Goal: Information Seeking & Learning: Learn about a topic

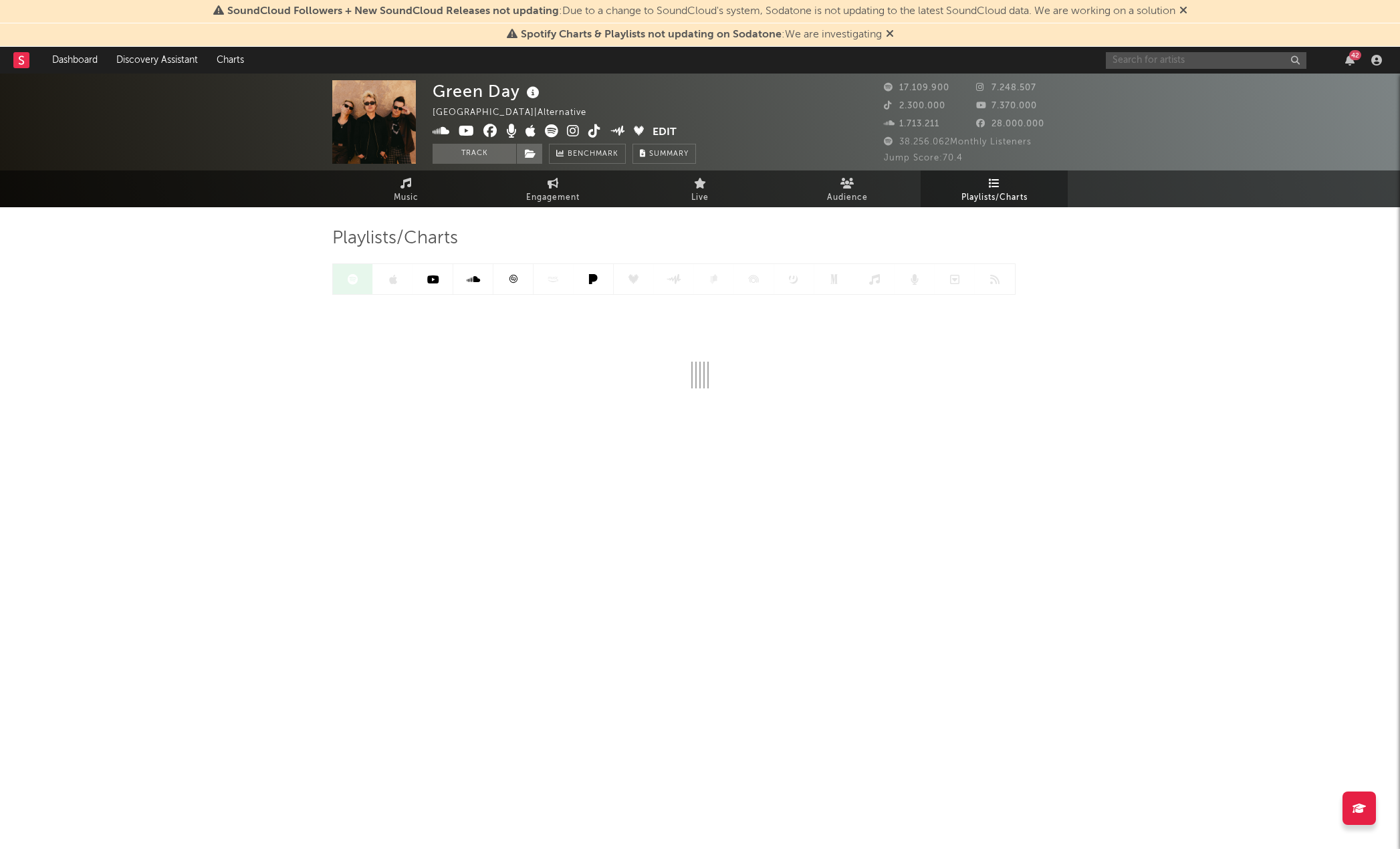
click at [1175, 62] on input "text" at bounding box center [1207, 60] width 201 height 17
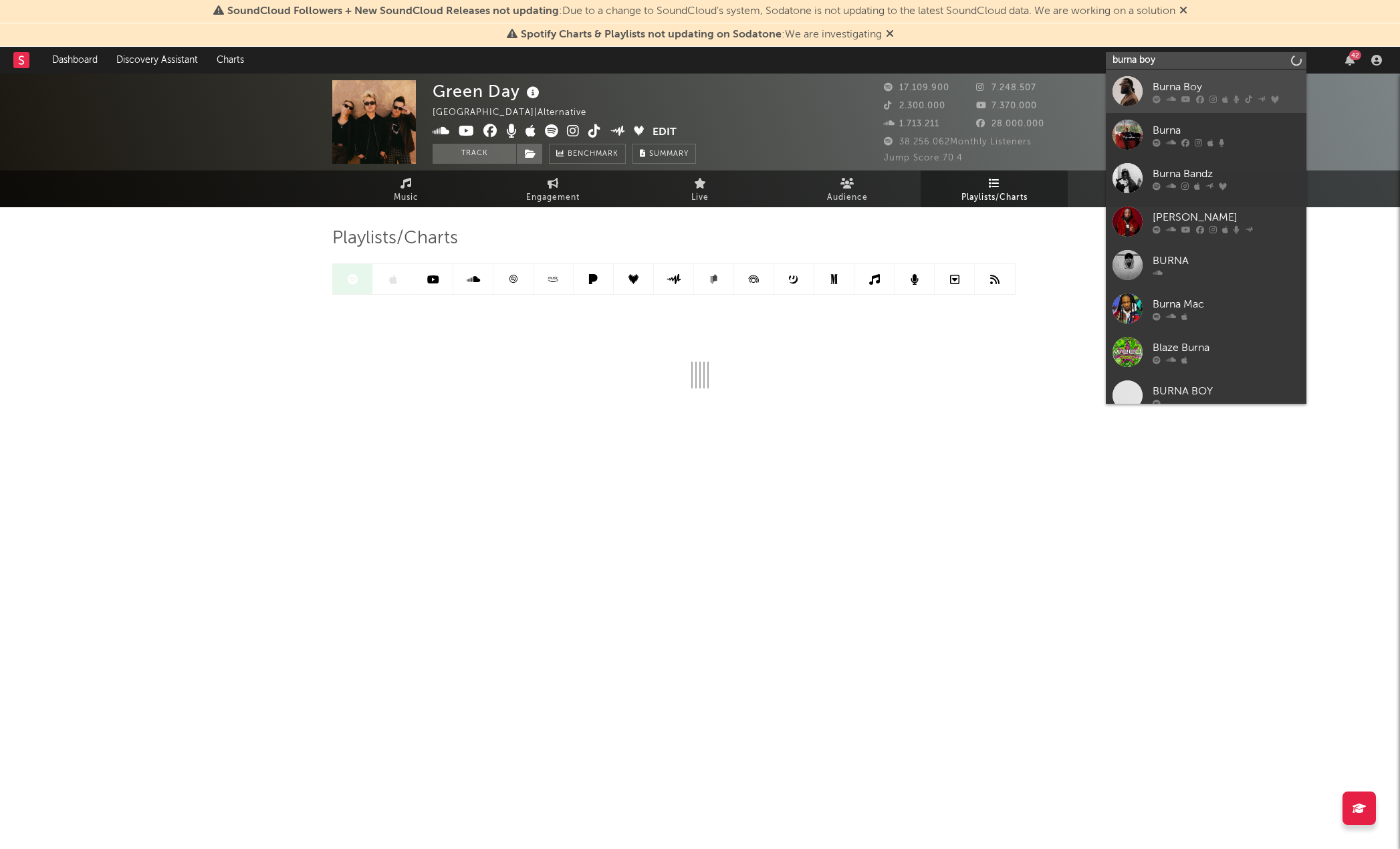
type input "burna boy"
click at [1177, 91] on div "Burna Boy" at bounding box center [1227, 86] width 147 height 16
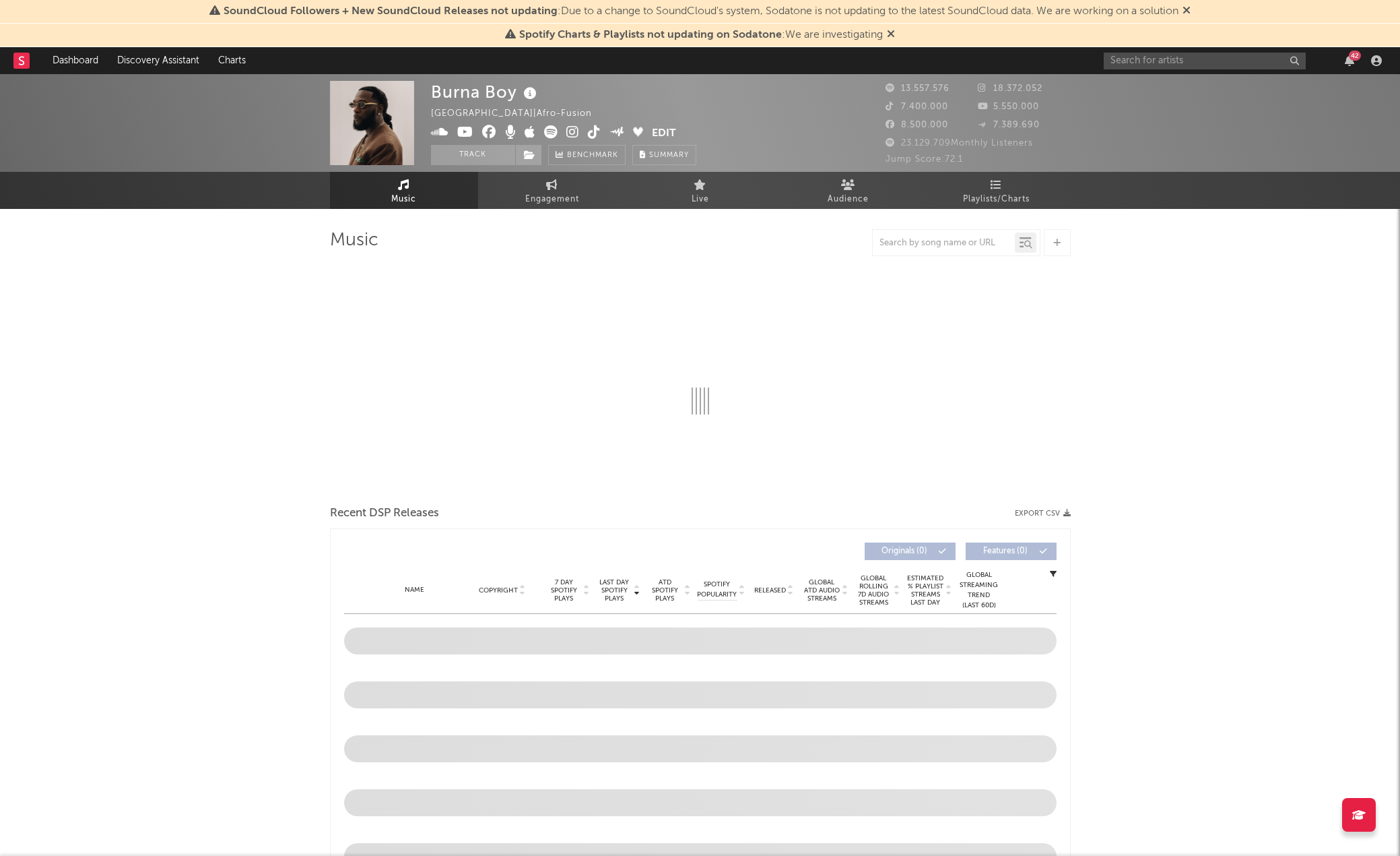
select select "6m"
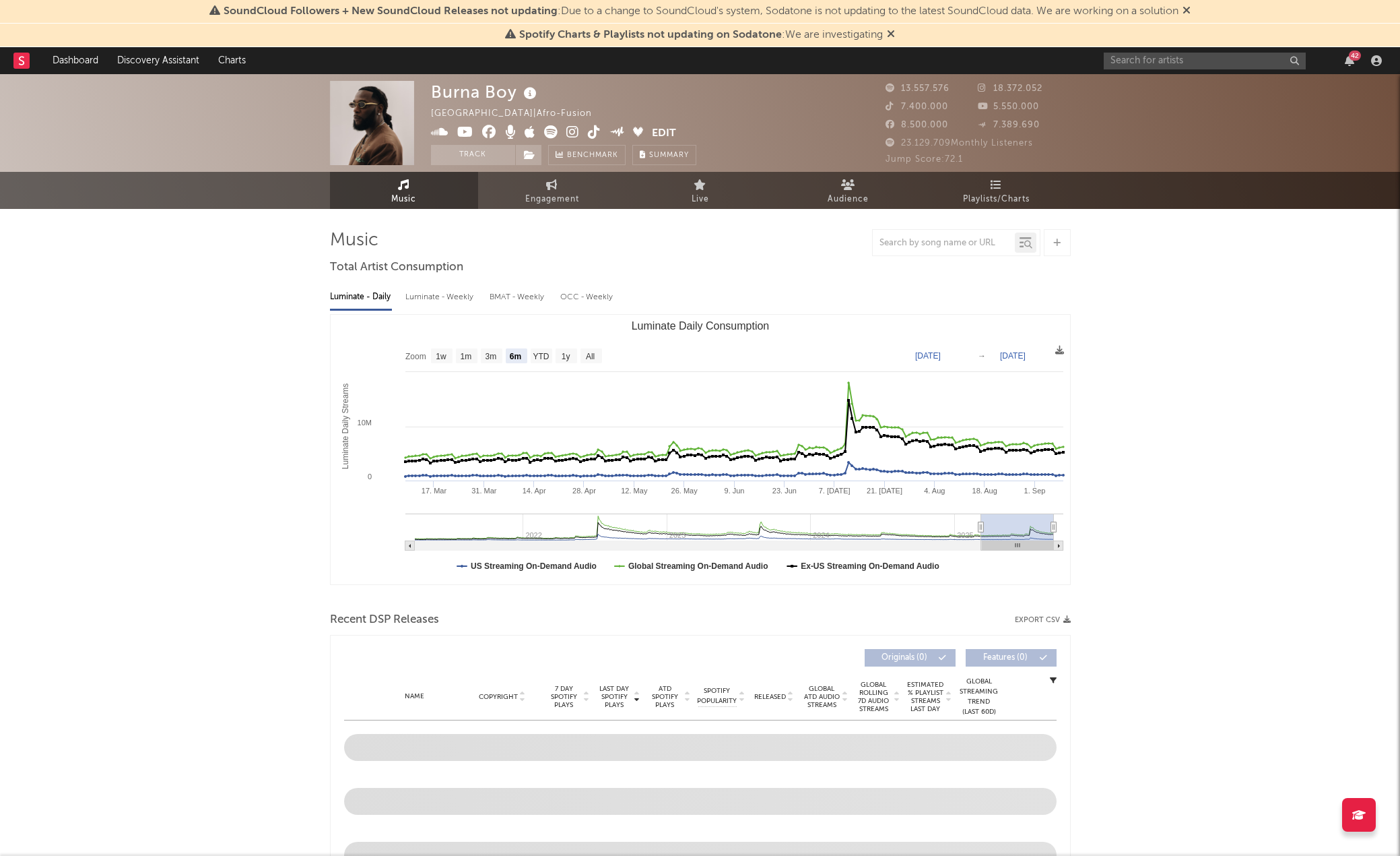
click at [891, 36] on icon at bounding box center [891, 34] width 8 height 11
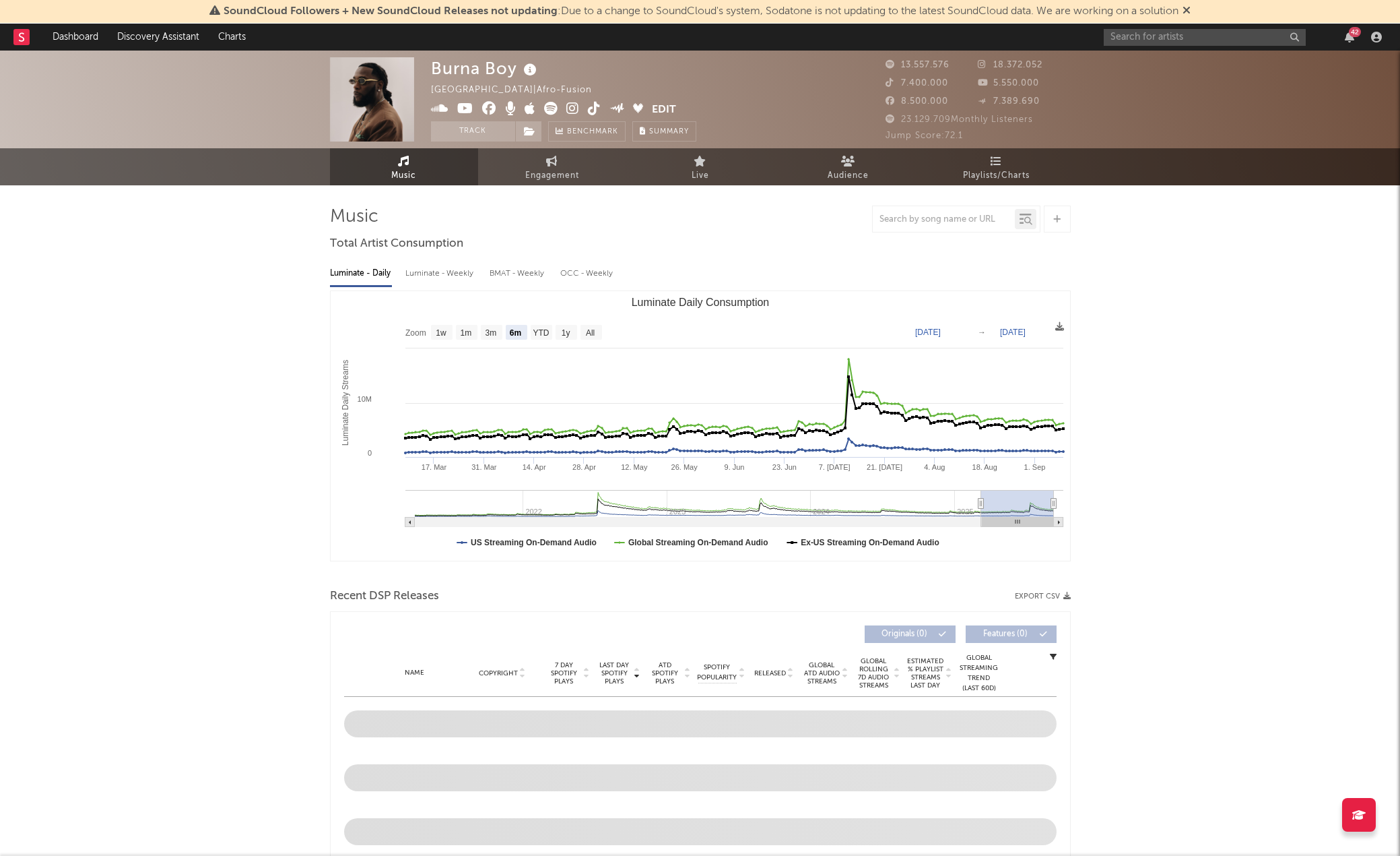
click at [1191, 13] on icon at bounding box center [1187, 10] width 8 height 11
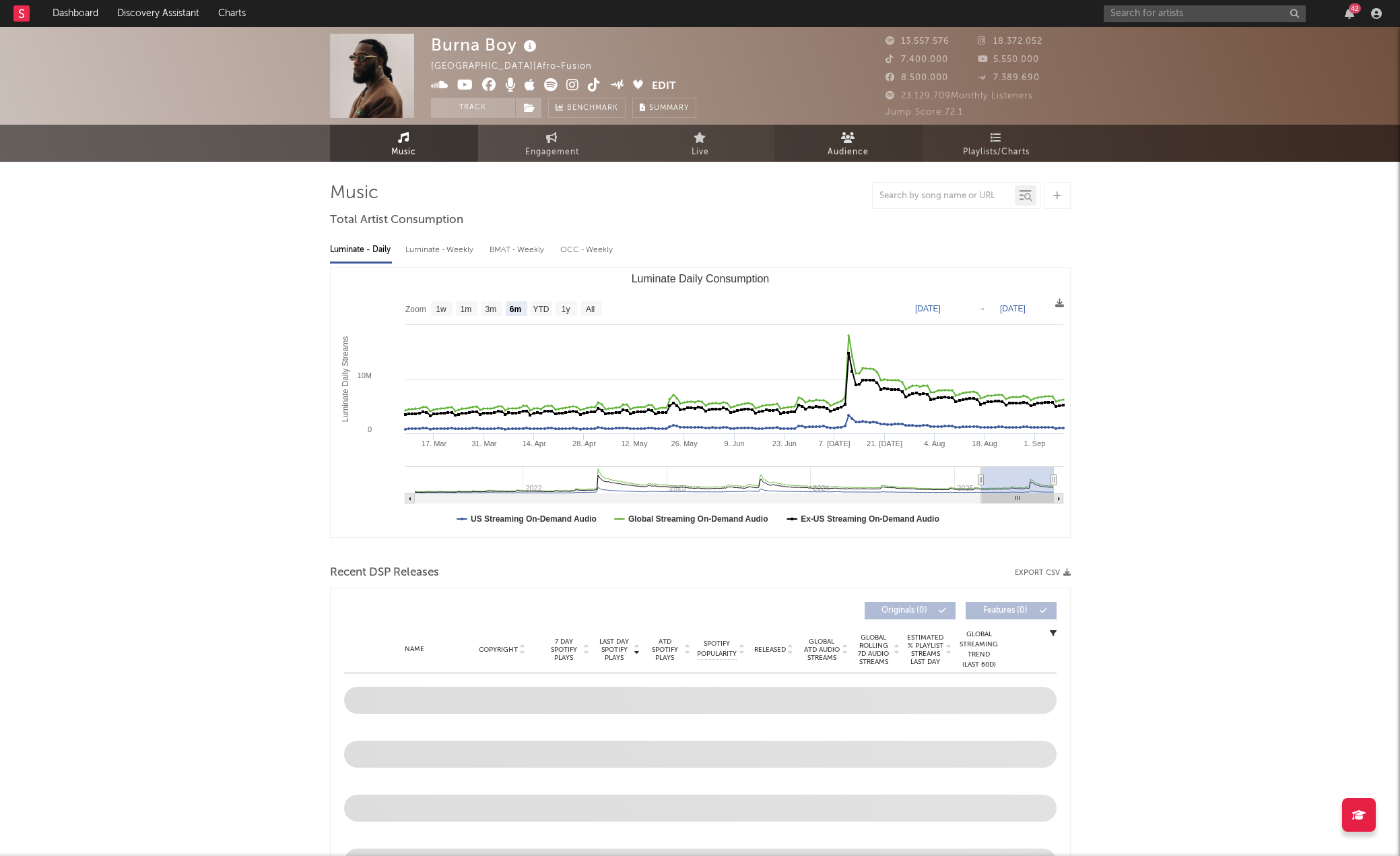
click at [872, 144] on link "Audience" at bounding box center [849, 143] width 148 height 37
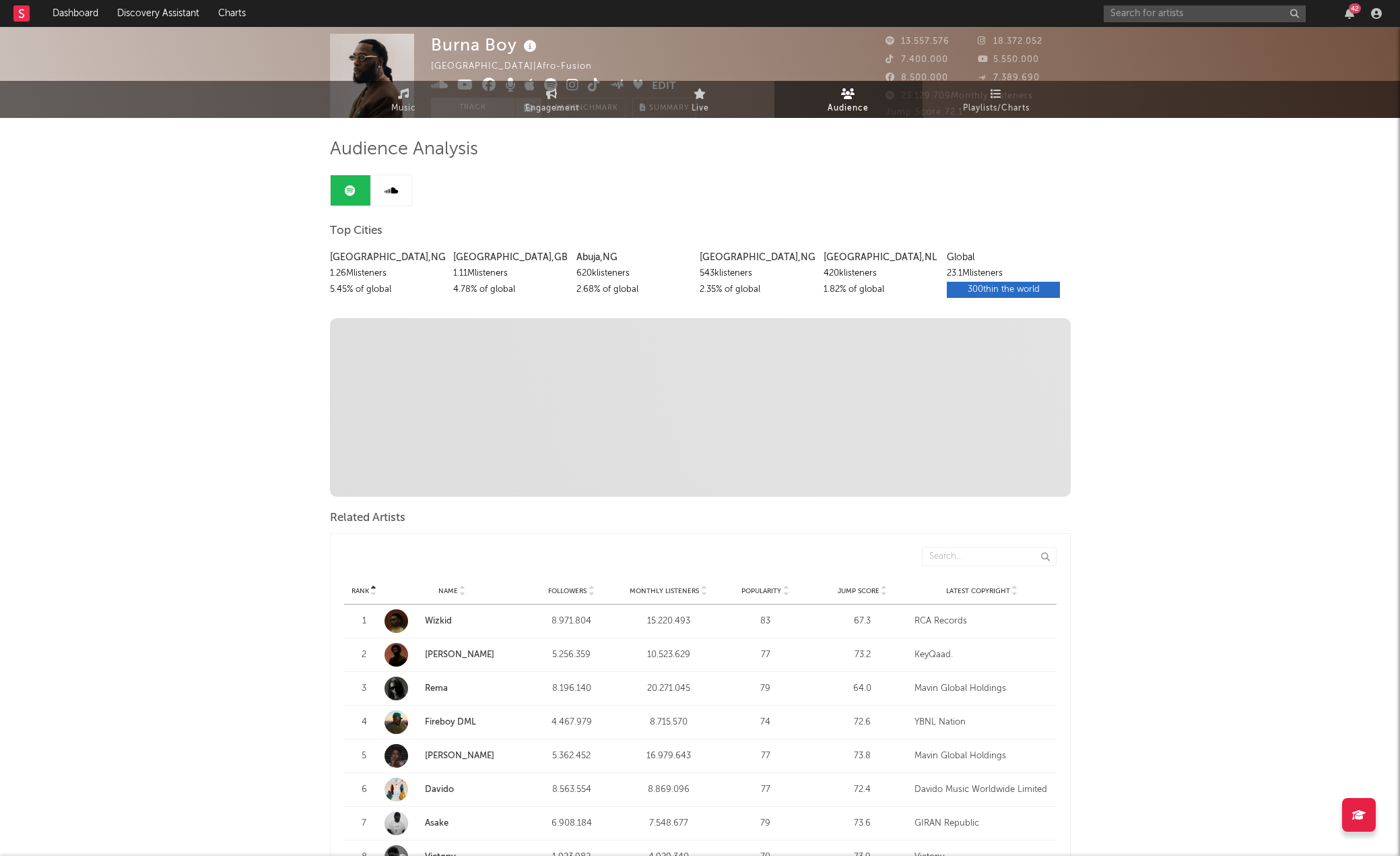
scroll to position [67, 0]
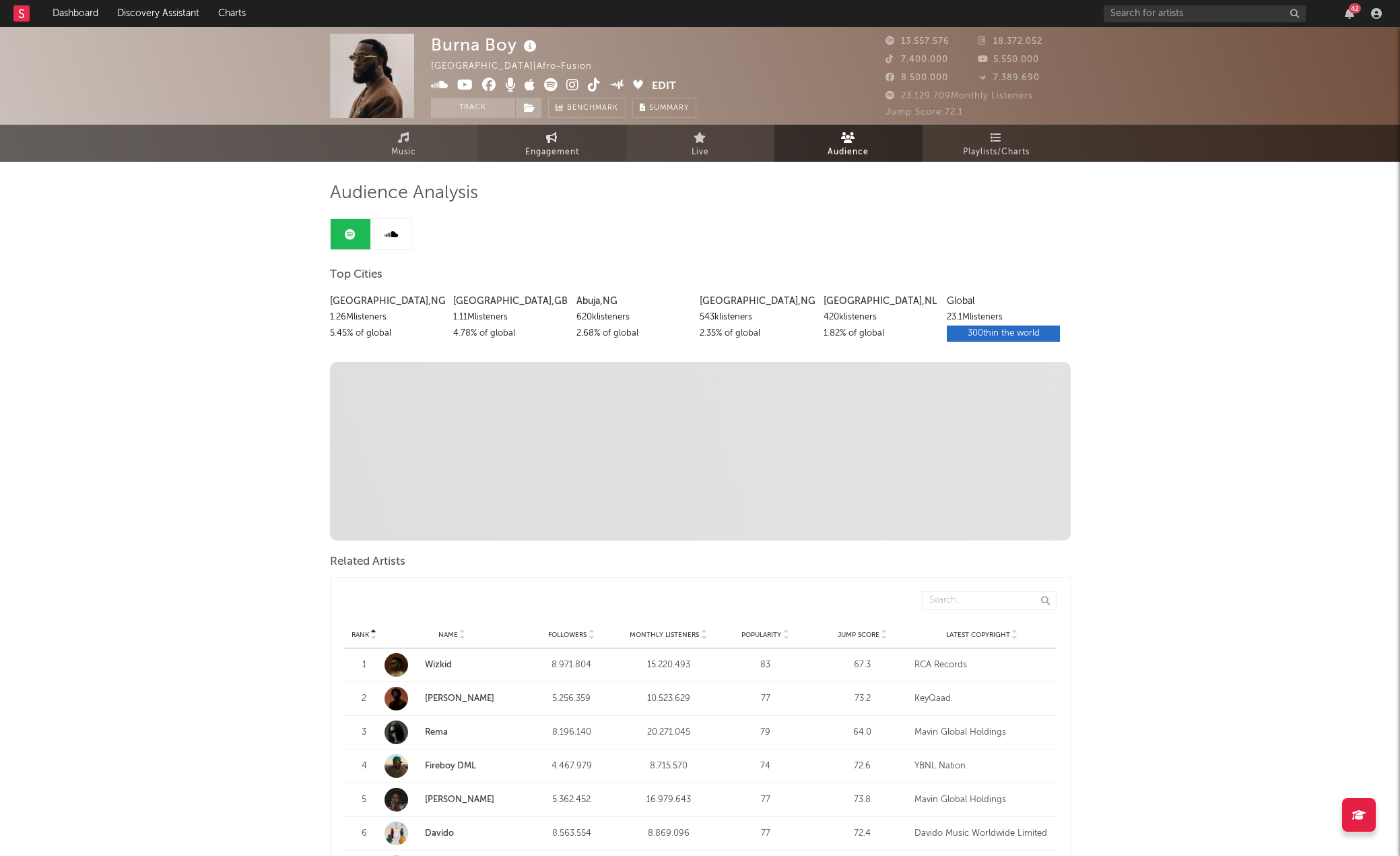
click at [565, 153] on span "Engagement" at bounding box center [552, 152] width 54 height 16
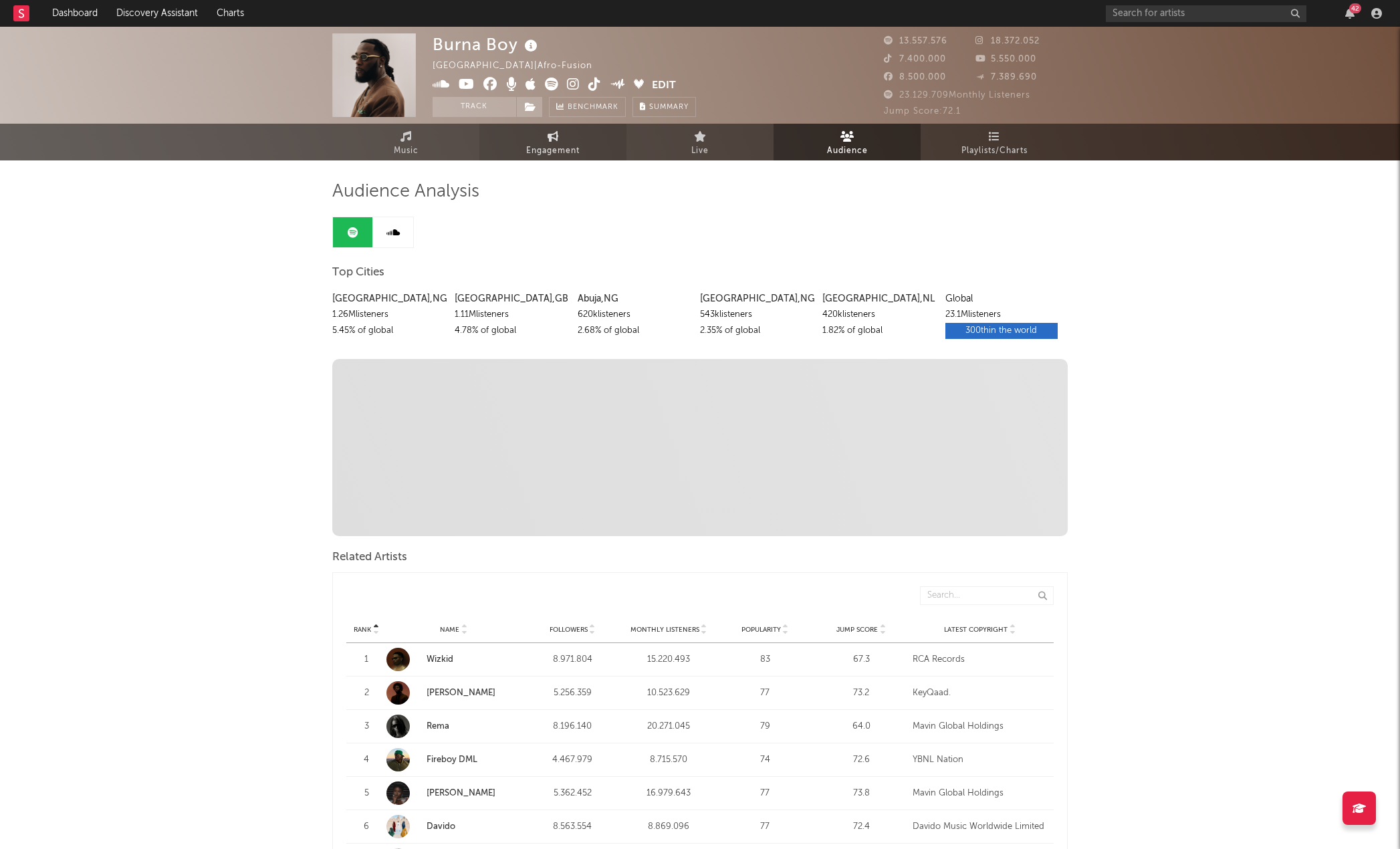
select select "1w"
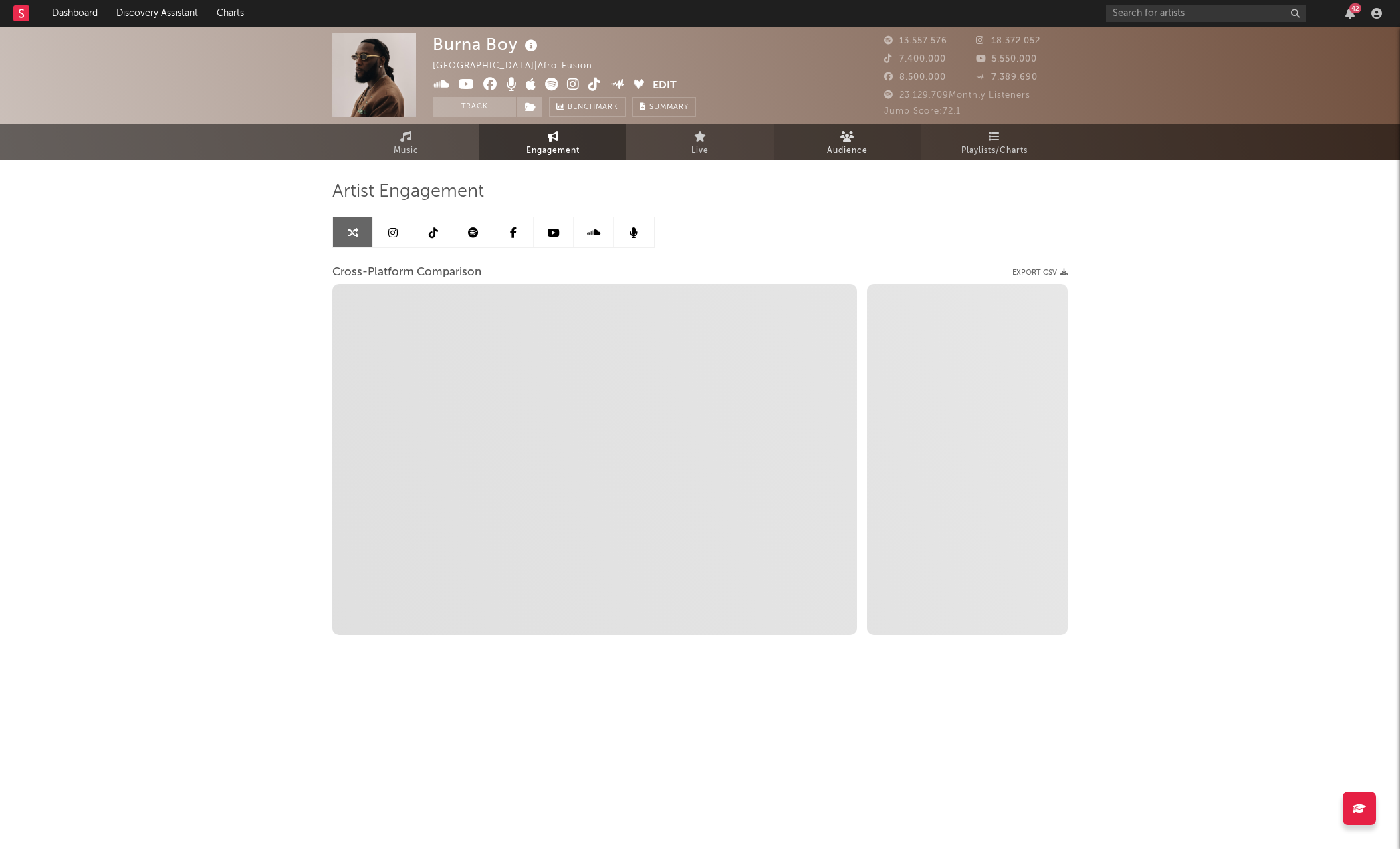
click at [840, 143] on span "Audience" at bounding box center [847, 151] width 41 height 16
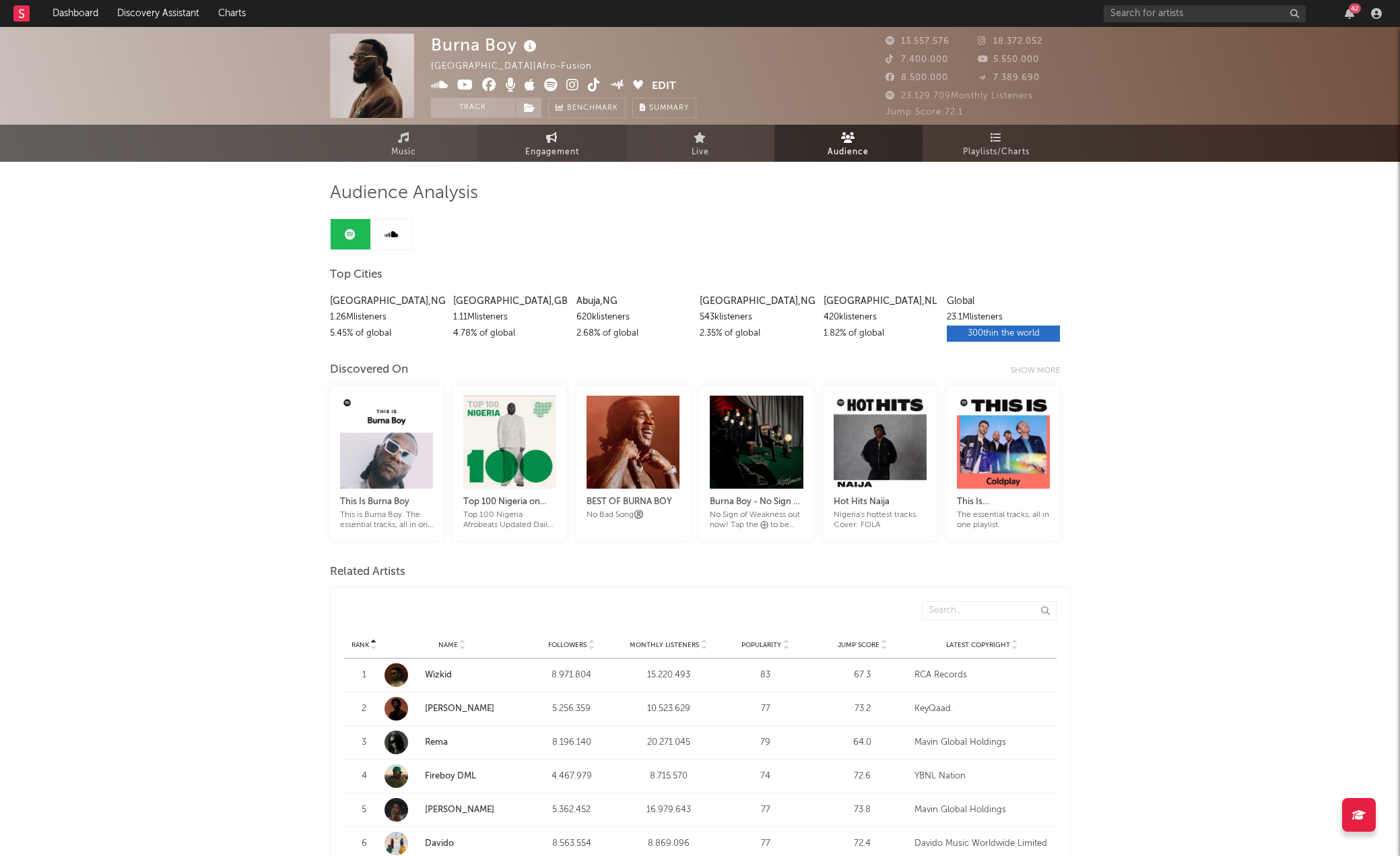
click at [567, 146] on span "Engagement" at bounding box center [552, 152] width 54 height 16
select select "1m"
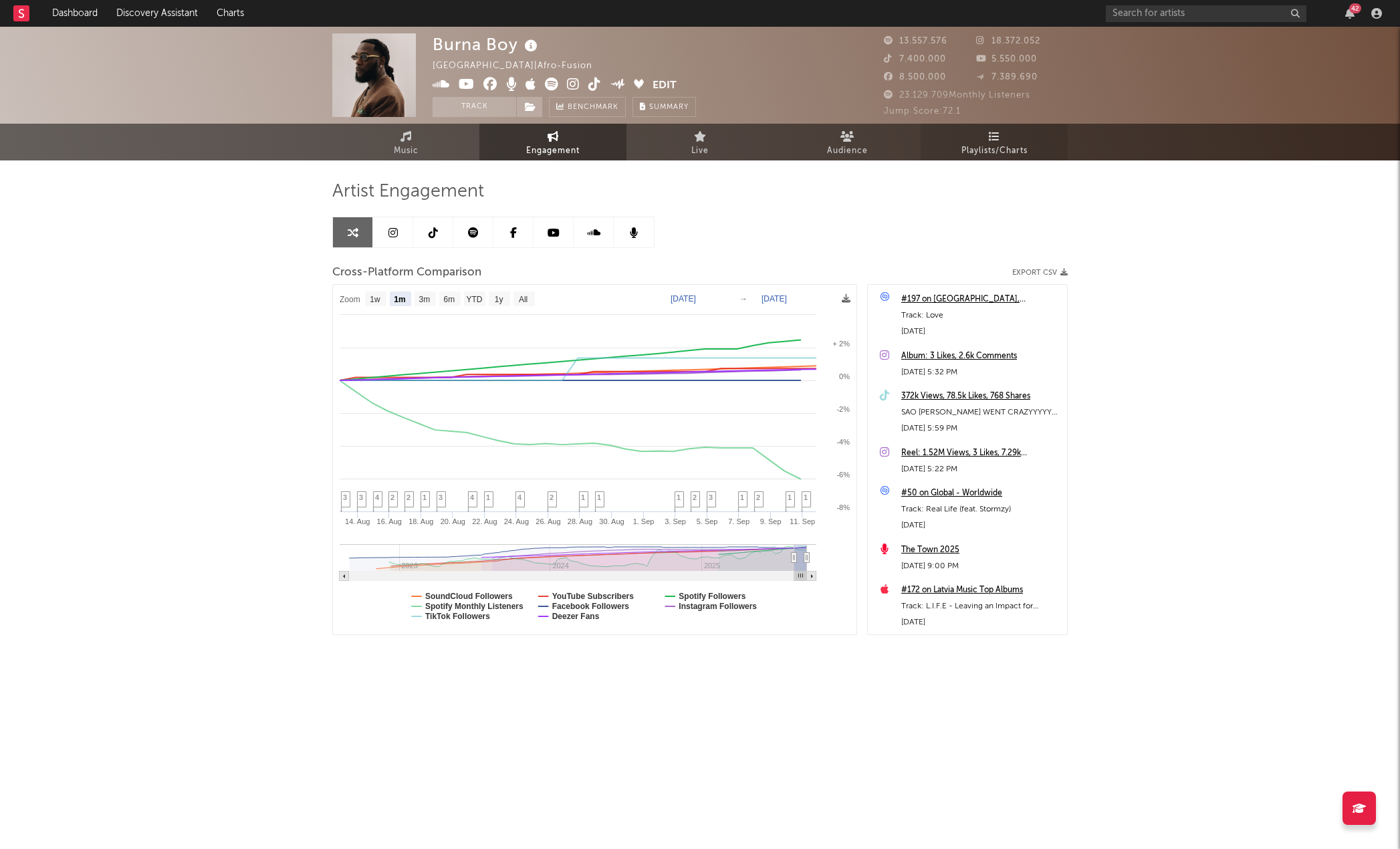
click at [988, 125] on link "Playlists/Charts" at bounding box center [994, 142] width 147 height 37
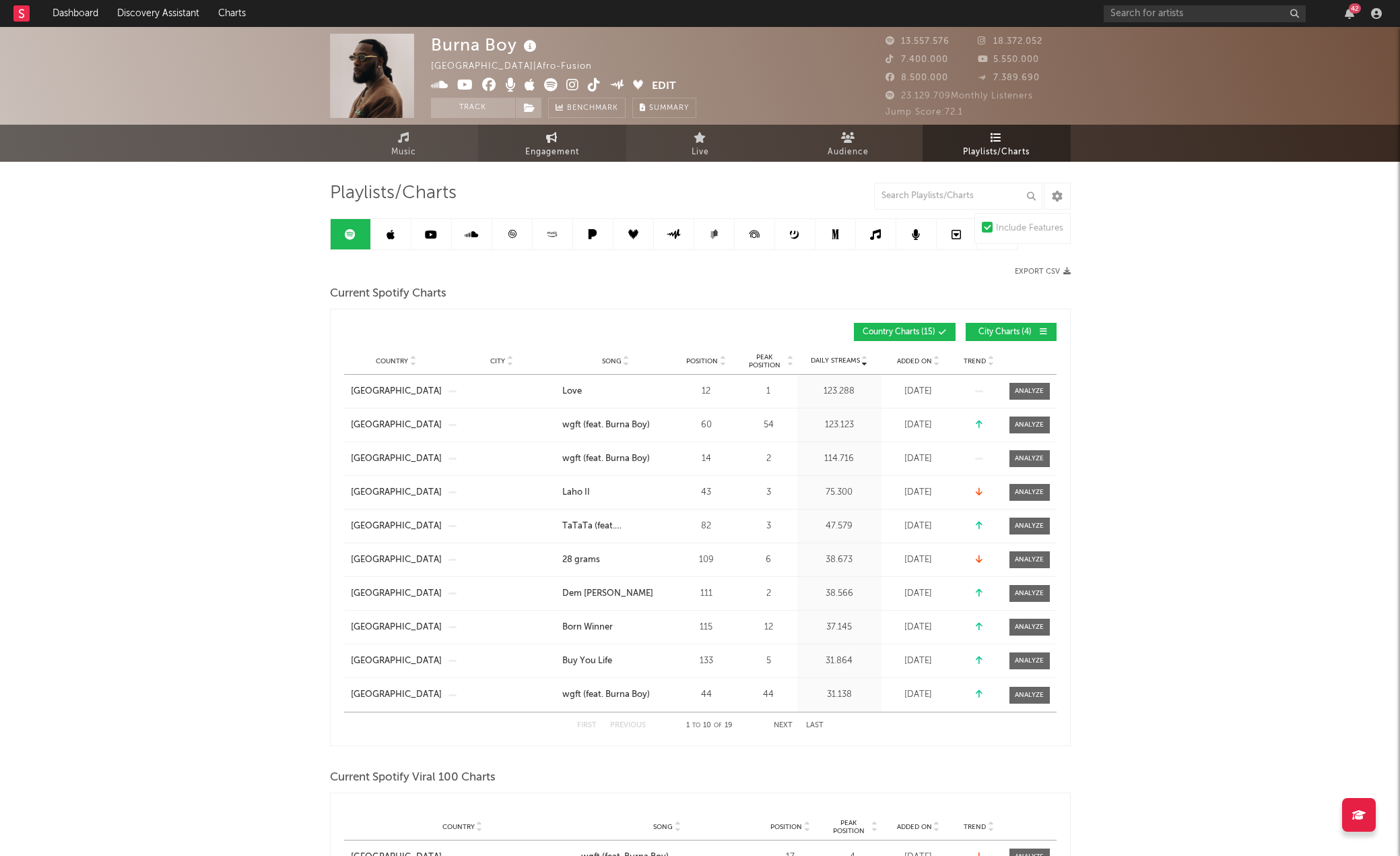
click at [548, 147] on span "Engagement" at bounding box center [552, 152] width 54 height 16
select select "1w"
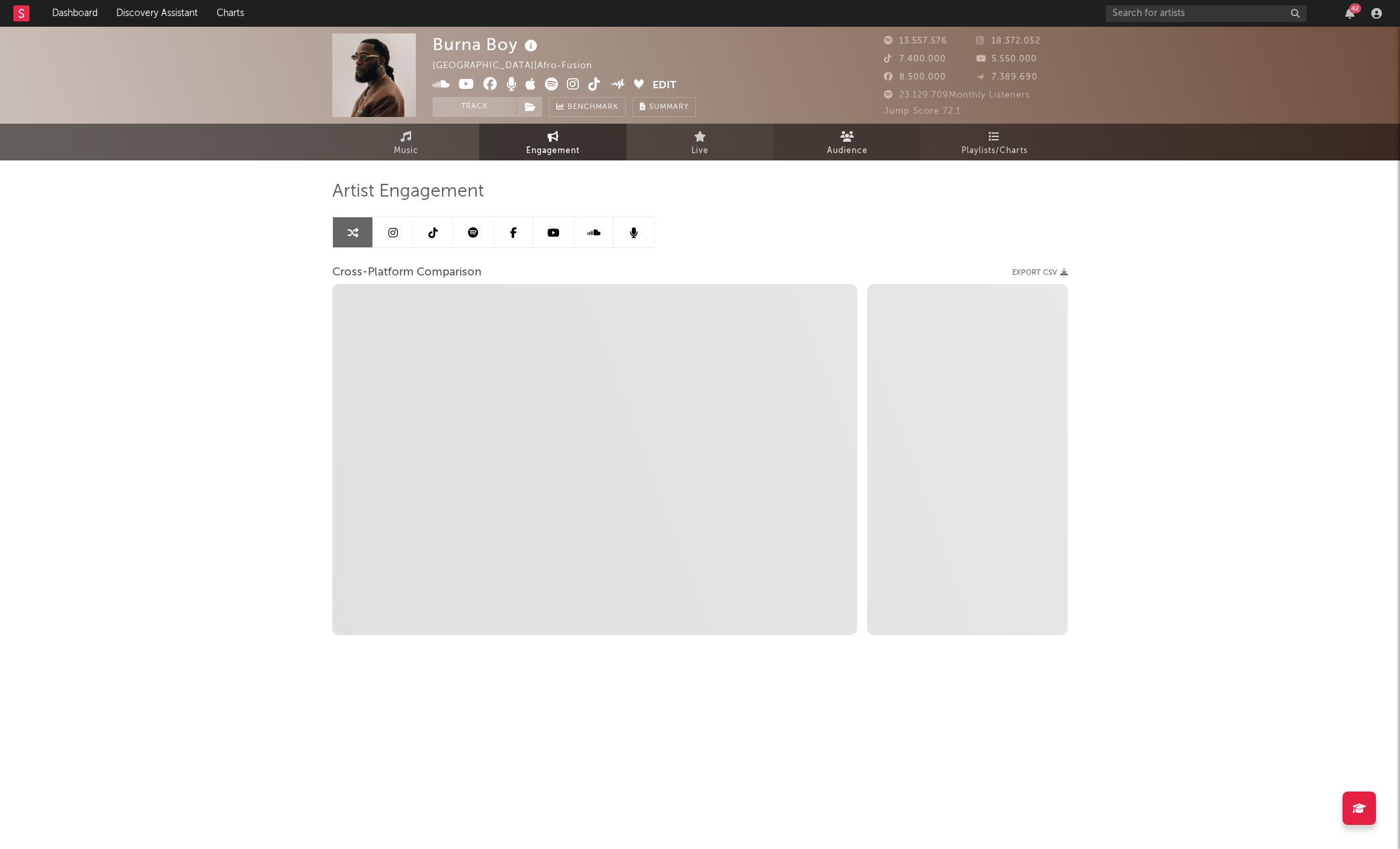
click at [833, 143] on span "Audience" at bounding box center [847, 151] width 41 height 16
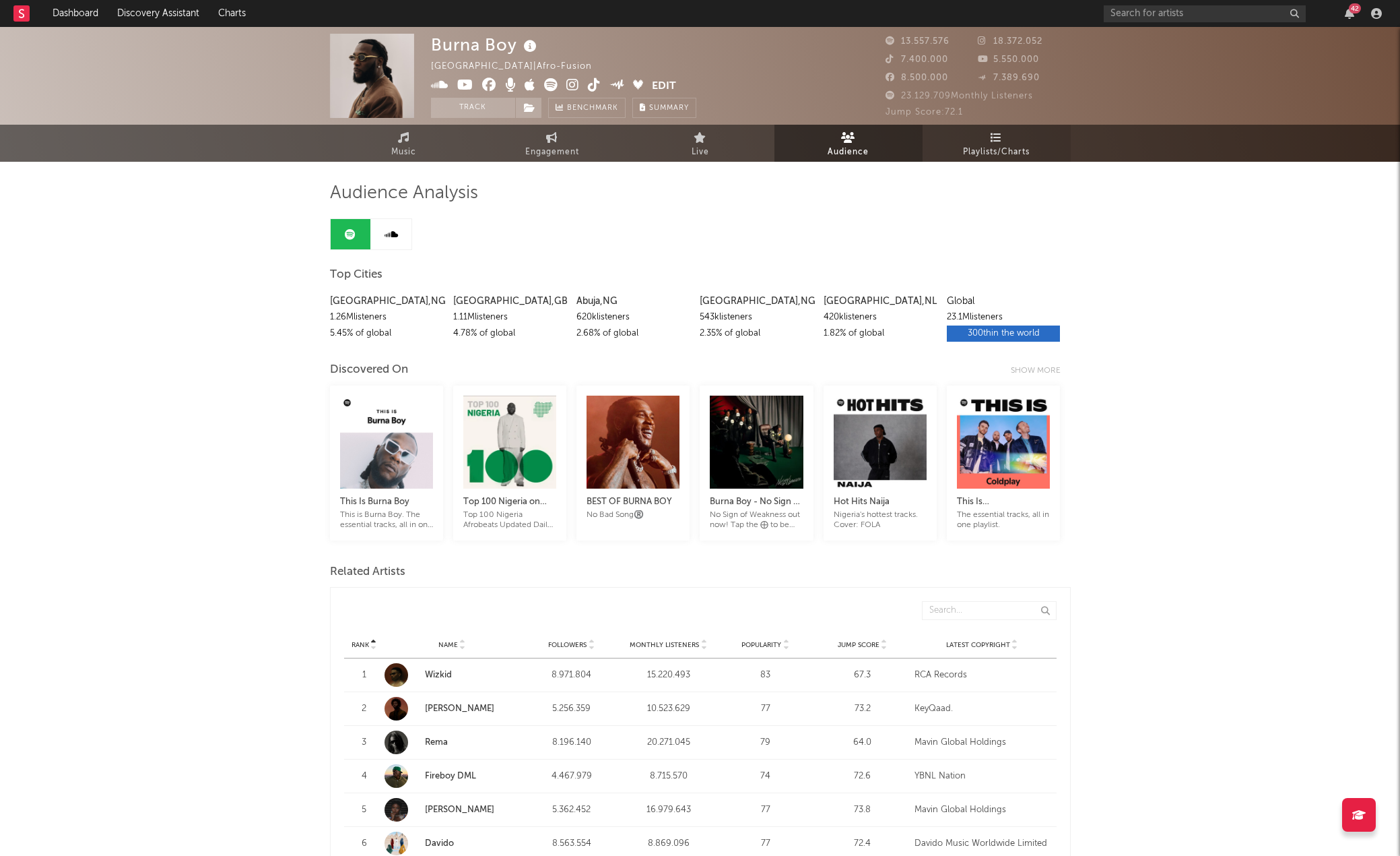
click at [1003, 136] on link "Playlists/Charts" at bounding box center [997, 143] width 148 height 37
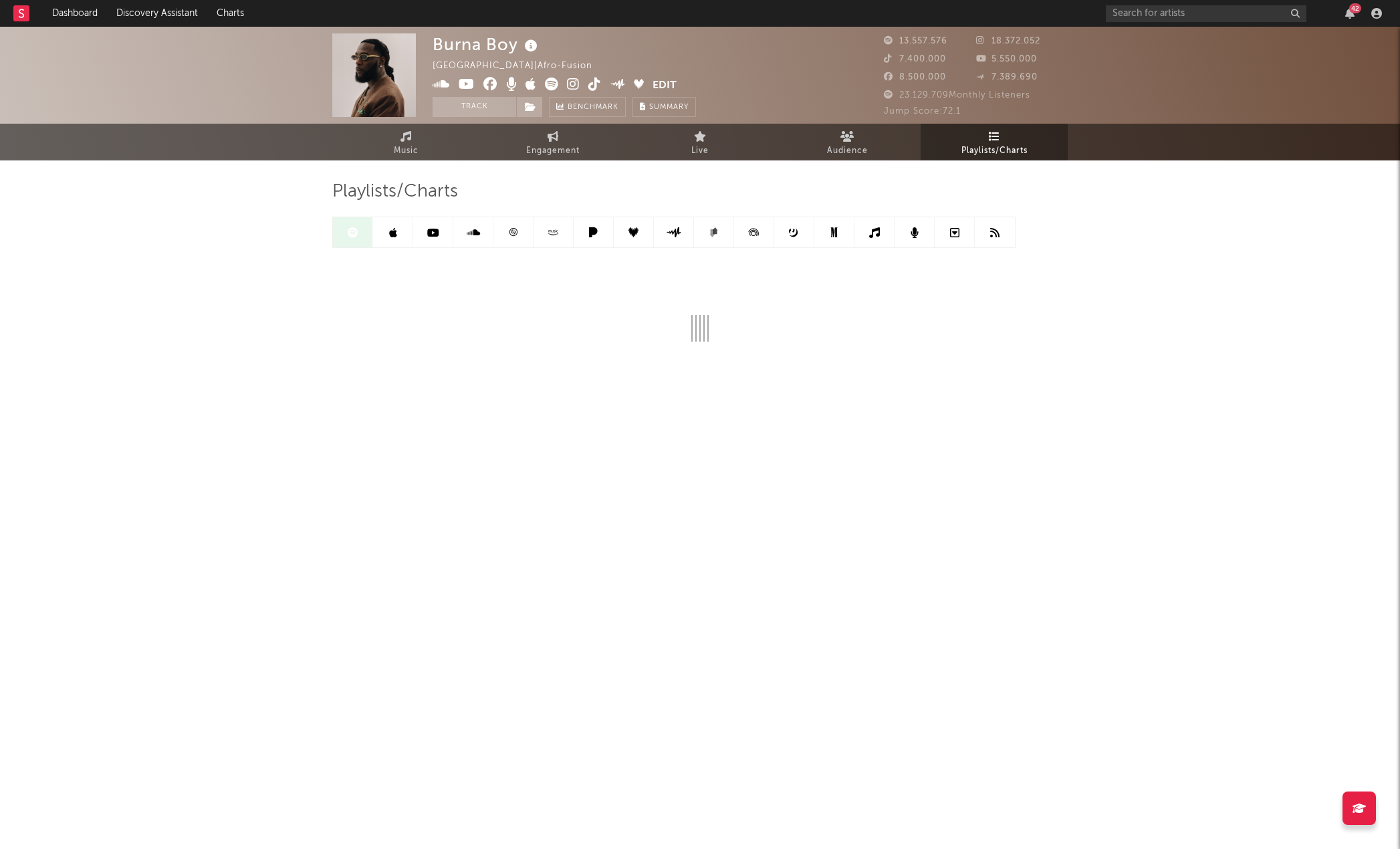
click at [18, 15] on rect at bounding box center [21, 13] width 16 height 16
